Goal: Task Accomplishment & Management: Use online tool/utility

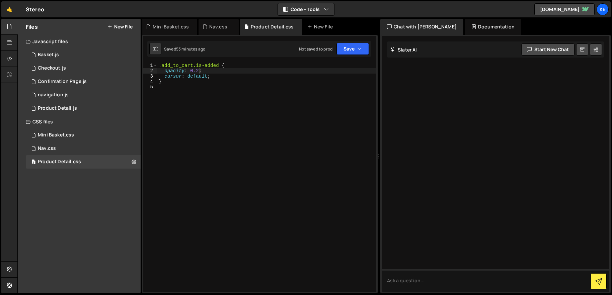
scroll to position [0, 3]
click at [46, 70] on div "Checkout.js" at bounding box center [52, 68] width 28 height 6
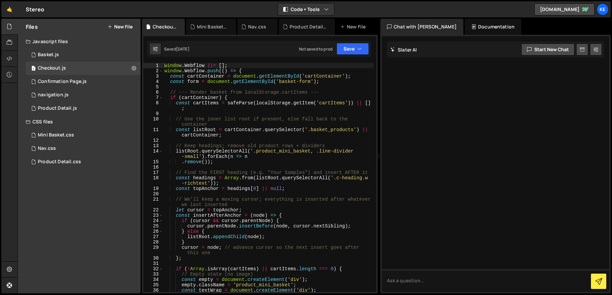
click at [163, 67] on div "window . Webflow ||= [ ] ; window . Webflow . push (( ) => { const cartContaine…" at bounding box center [268, 183] width 211 height 240
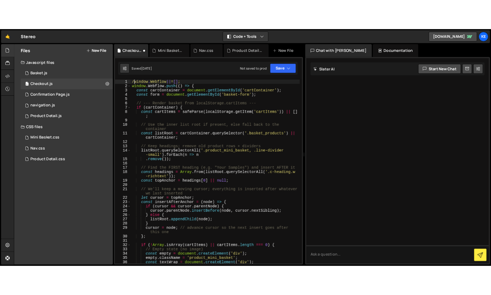
scroll to position [0, 0]
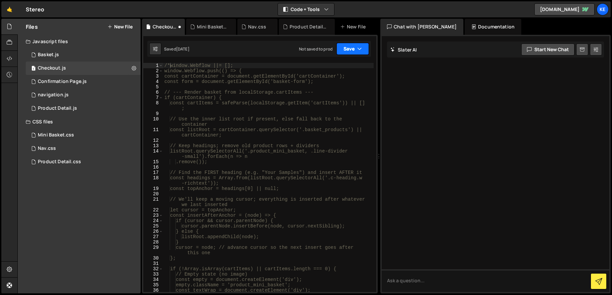
click at [348, 50] on button "Save" at bounding box center [352, 49] width 32 height 12
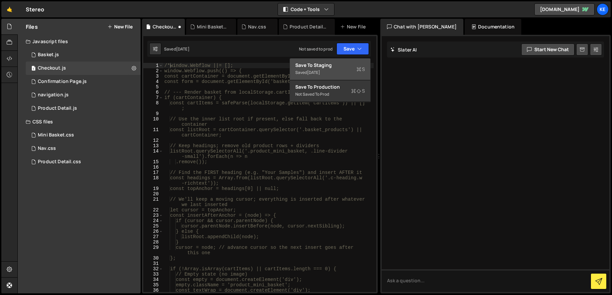
click at [327, 69] on div "Saved [DATE]" at bounding box center [330, 73] width 70 height 8
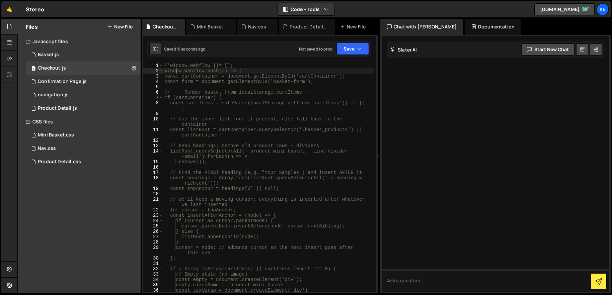
click at [175, 70] on div "/*window.Webflow ||= []; window.Webflow.push(() => { const cartContainer = docu…" at bounding box center [268, 183] width 211 height 240
click at [171, 67] on div "/*window.Webflow ||= []; window.Webflow.push(() => { const cartContainer = docu…" at bounding box center [268, 183] width 211 height 240
type textarea "window.Webflow ||= [];"
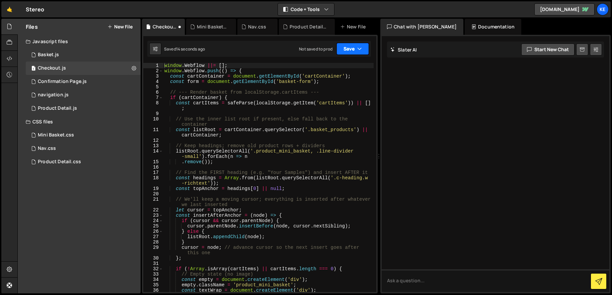
click at [344, 51] on button "Save" at bounding box center [352, 49] width 32 height 12
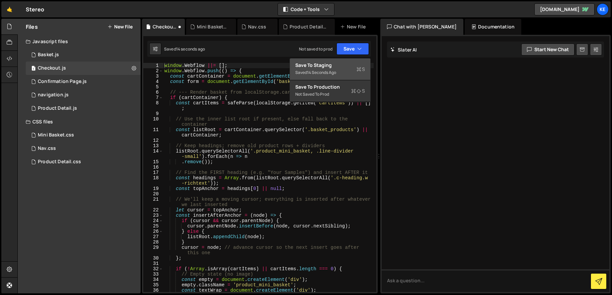
click at [341, 62] on div "Save to Staging S" at bounding box center [330, 65] width 70 height 7
